Goal: Information Seeking & Learning: Compare options

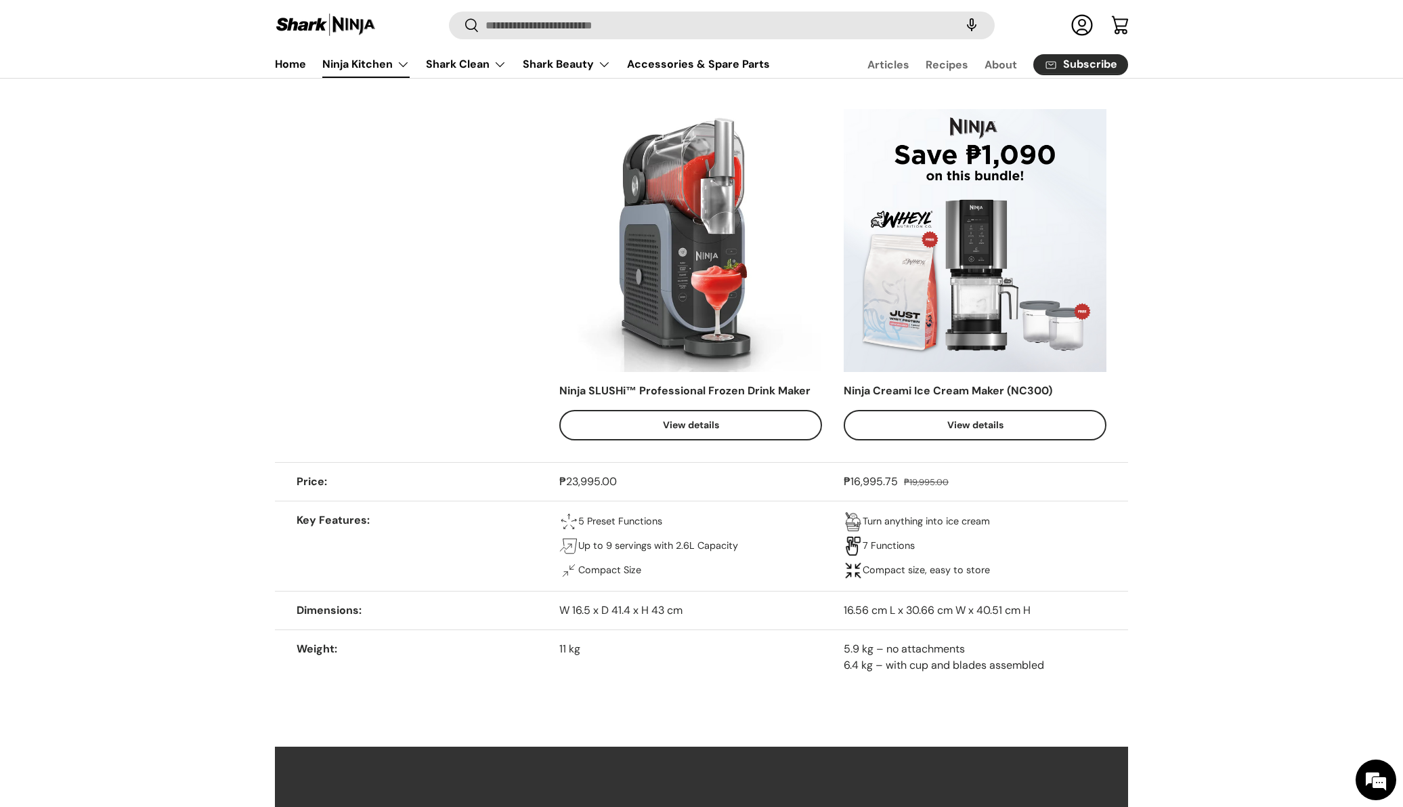
scroll to position [663, 0]
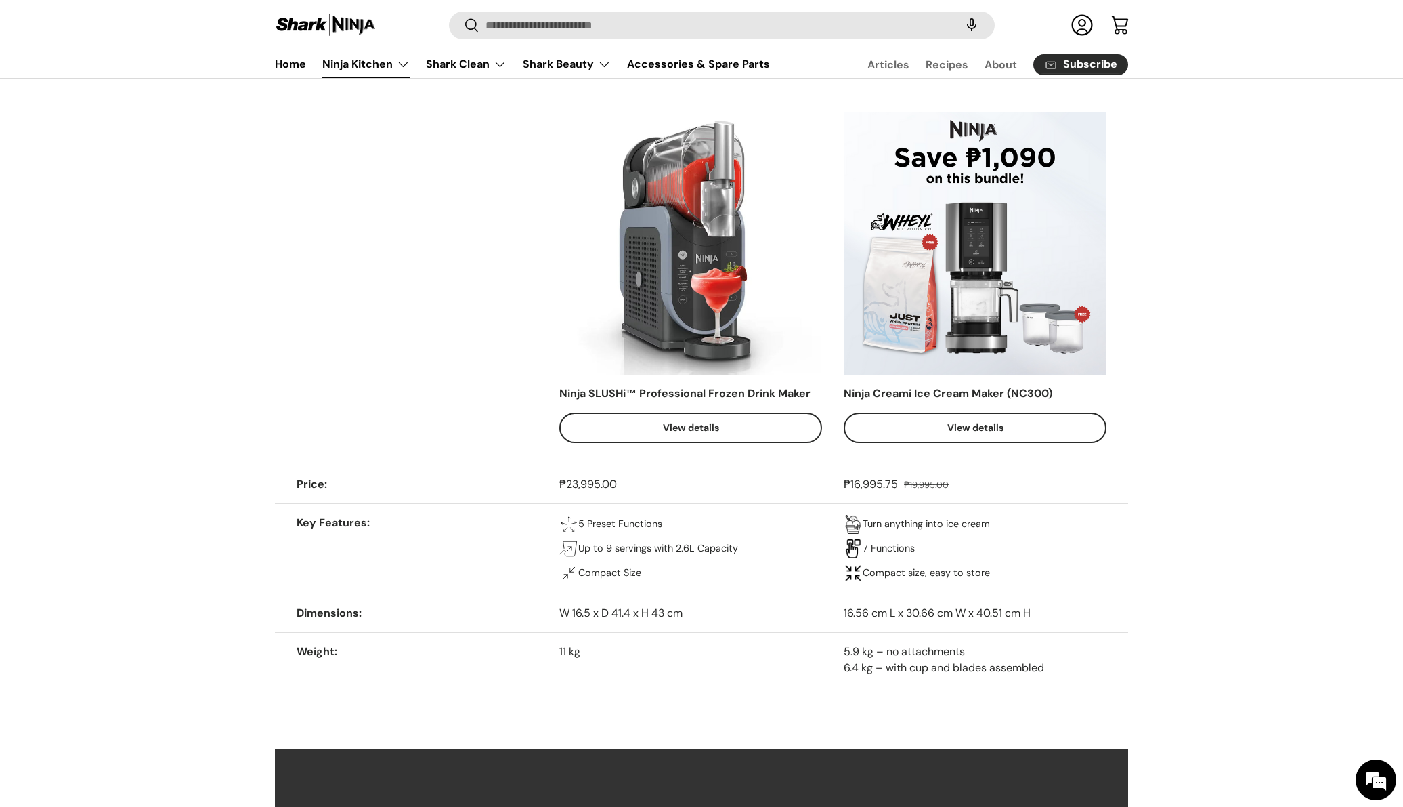
click at [991, 253] on img at bounding box center [975, 243] width 263 height 263
drag, startPoint x: 1041, startPoint y: 613, endPoint x: 834, endPoint y: 614, distance: 206.5
click at [834, 614] on tr "Dimensions W 16.5 x D 41.4 x H 43 cm 16.56 cm L x 30.66 cm W x 40.51 cm H" at bounding box center [701, 612] width 853 height 39
copy tr "16.56 cm L x 30.66 cm W x 40.51 cm H"
drag, startPoint x: 844, startPoint y: 391, endPoint x: 1004, endPoint y: 391, distance: 159.1
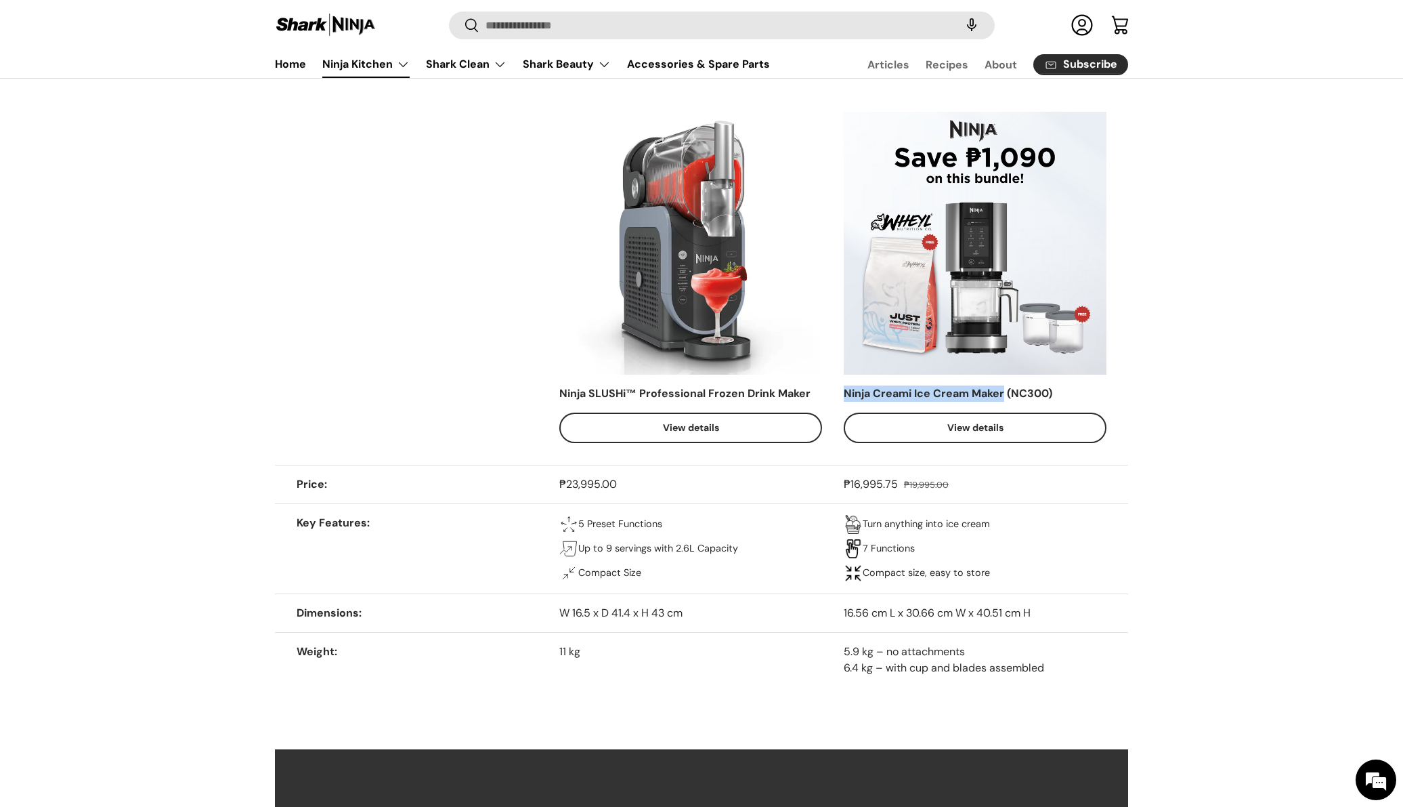
click at [1004, 391] on div "Ninja Creami Ice Cream Maker (NC300)" at bounding box center [975, 393] width 263 height 16
copy div "Ninja Creami Ice Cream Maker"
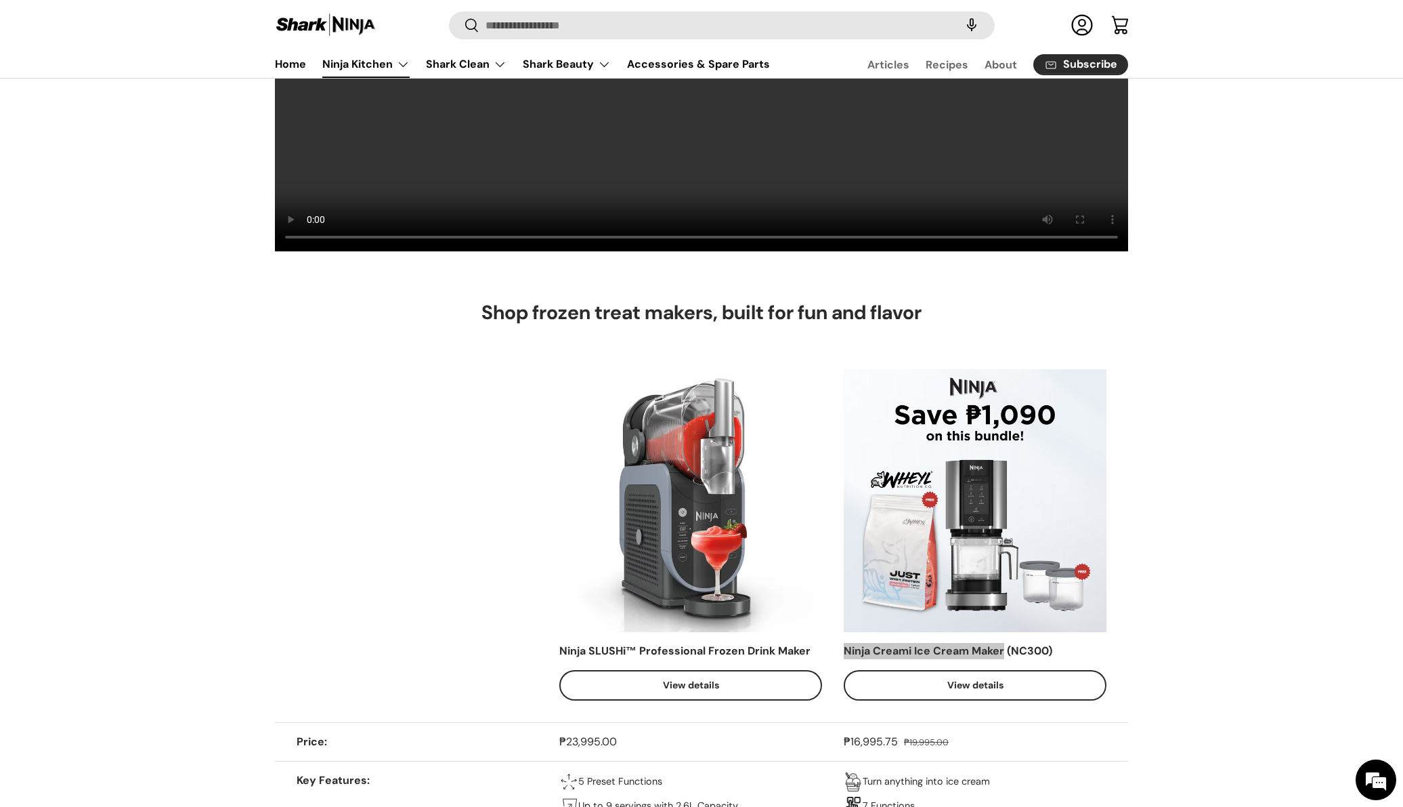
scroll to position [429, 0]
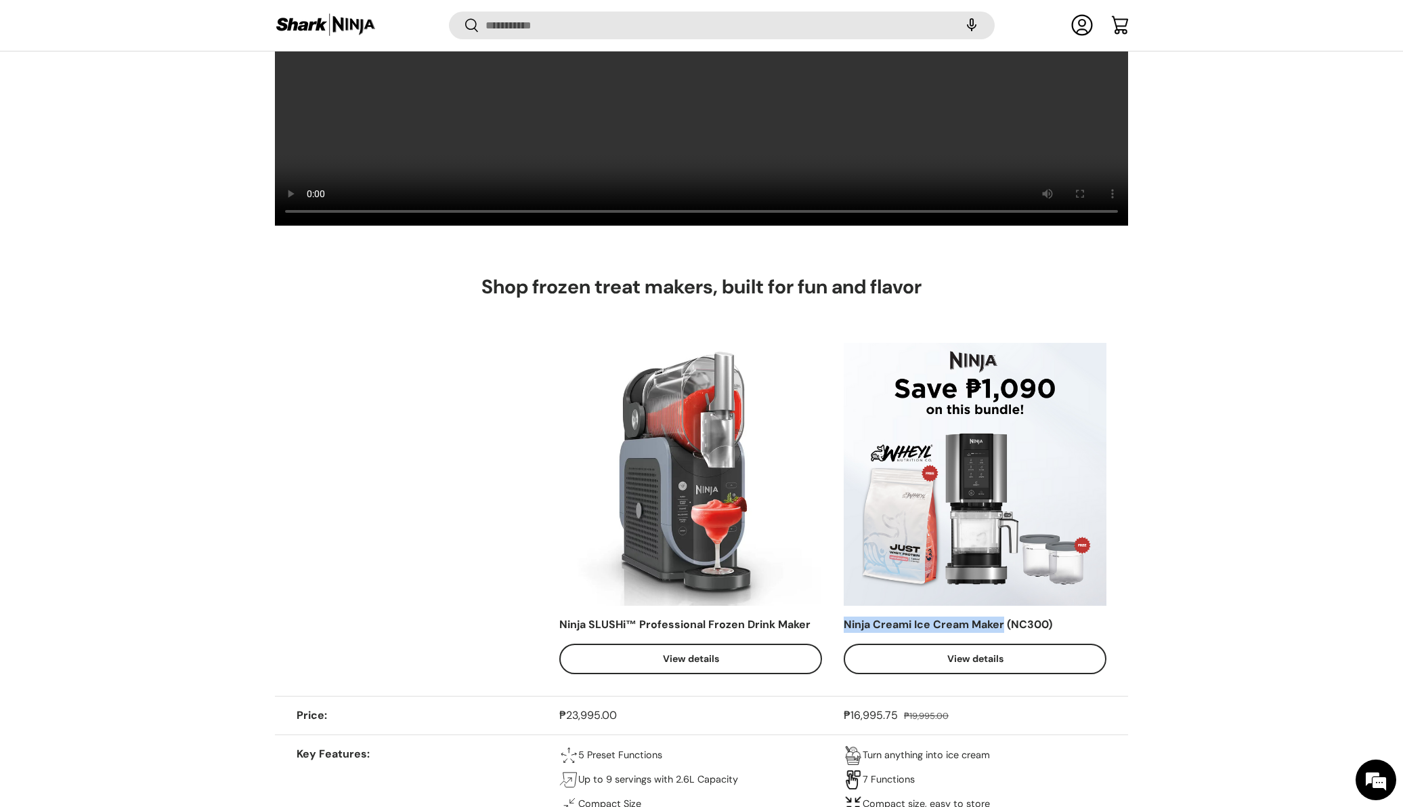
click at [1004, 666] on link "View details" at bounding box center [975, 658] width 263 height 30
